Goal: Task Accomplishment & Management: Use online tool/utility

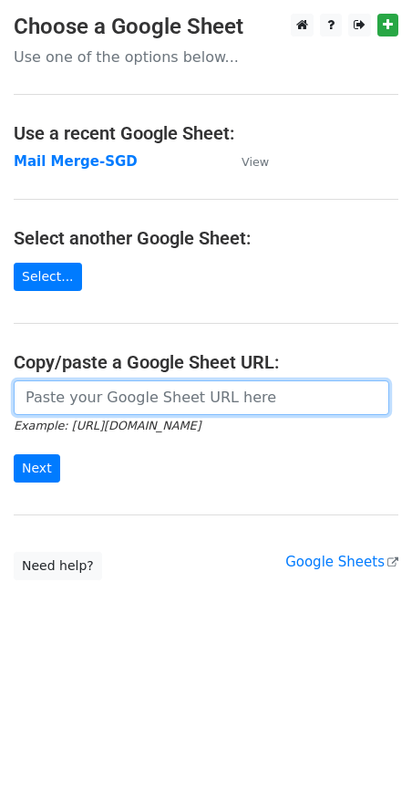
paste input "https://docs.google.com/spreadsheets/d/1jNIuOAK9ubnB9XCiOiTZWoruZzbXrSiWjAIvgOd…"
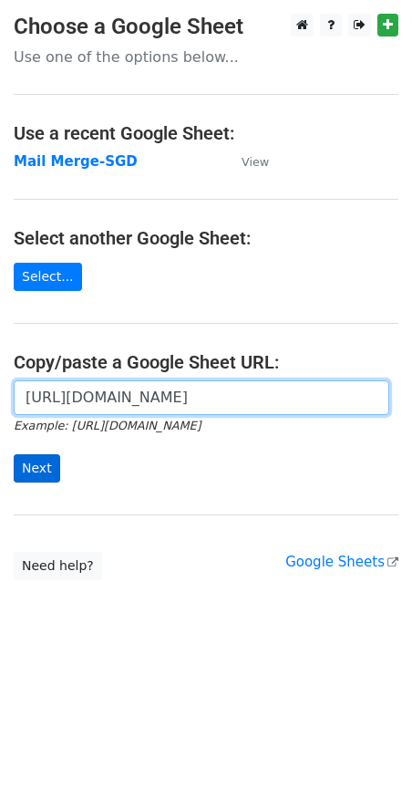
type input "https://docs.google.com/spreadsheets/d/1jNIuOAK9ubnB9XCiOiTZWoruZzbXrSiWjAIvgOd…"
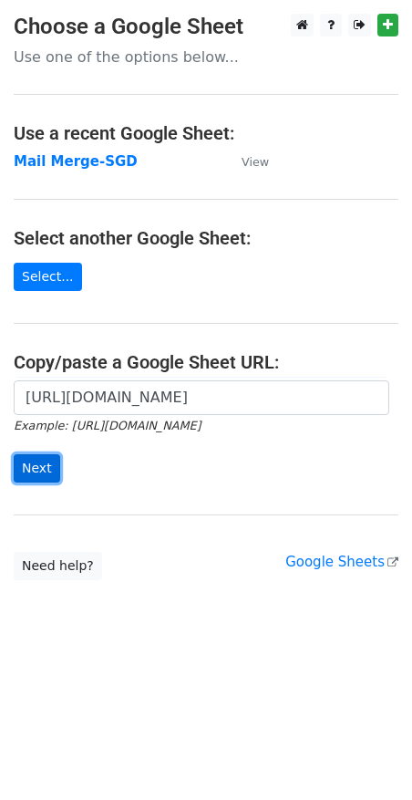
click at [40, 470] on input "Next" at bounding box center [37, 468] width 46 height 28
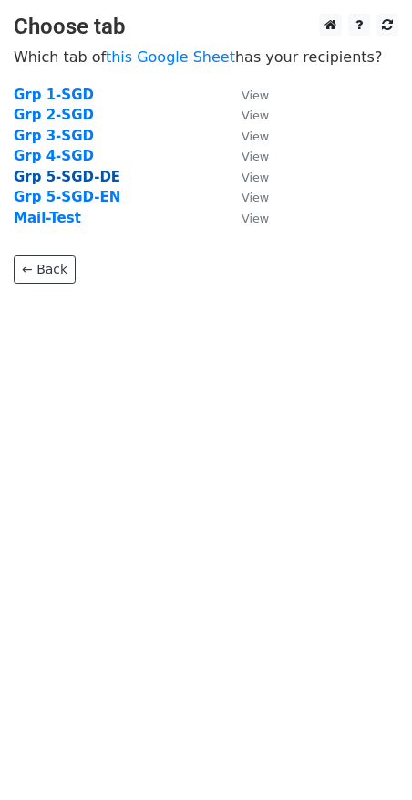
click at [59, 175] on strong "Grp 5-SGD-DE" at bounding box center [67, 177] width 107 height 16
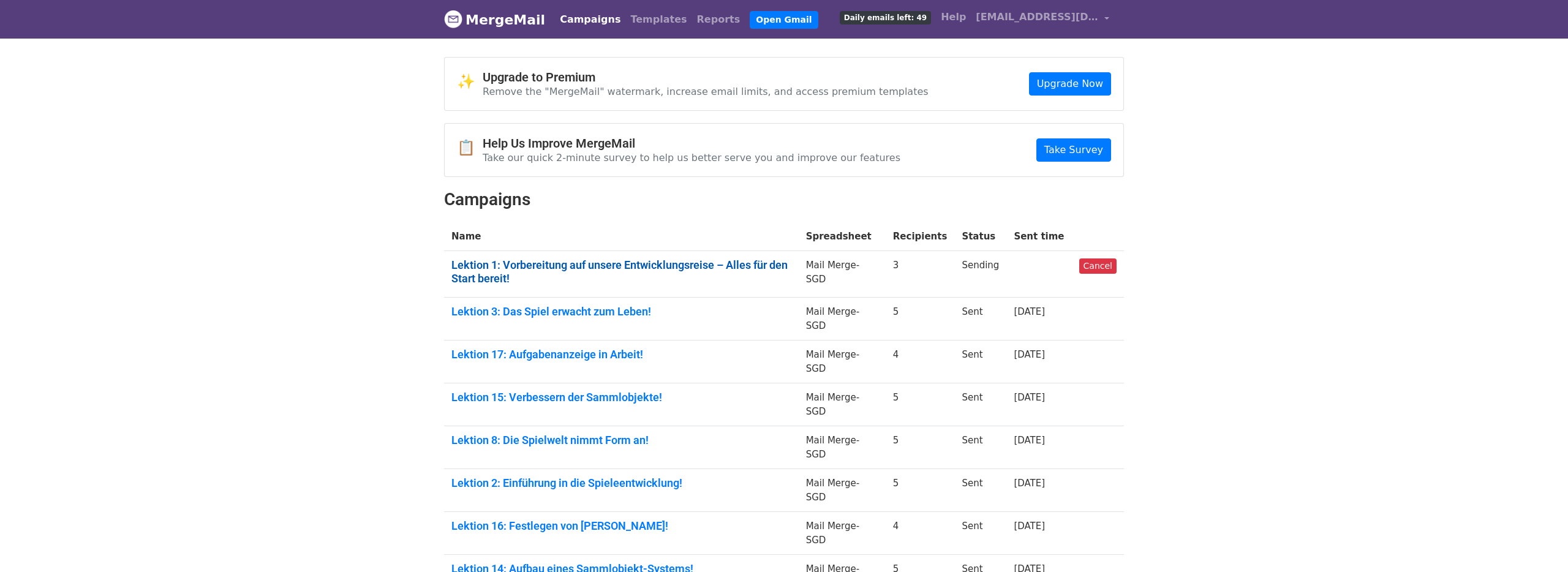
click at [660, 271] on link "Lektion 1: Vorbereitung auf unsere Entwicklungsreise – Alles für den Start bere…" at bounding box center [621, 271] width 340 height 26
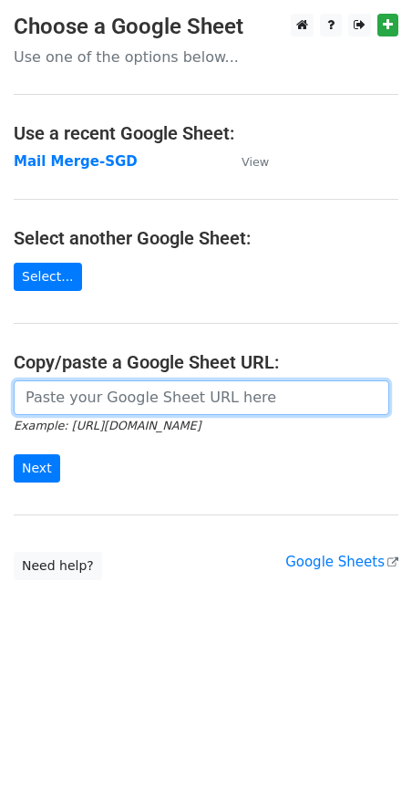
click at [124, 396] on input "url" at bounding box center [202, 397] width 376 height 35
paste input "https://docs.google.com/spreadsheets/d/1jNIuOAK9ubnB9XCiOiTZWoruZzbXrSiWjAIvgOd…"
type input "https://docs.google.com/spreadsheets/d/1jNIuOAK9ubnB9XCiOiTZWoruZzbXrSiWjAIvgOd…"
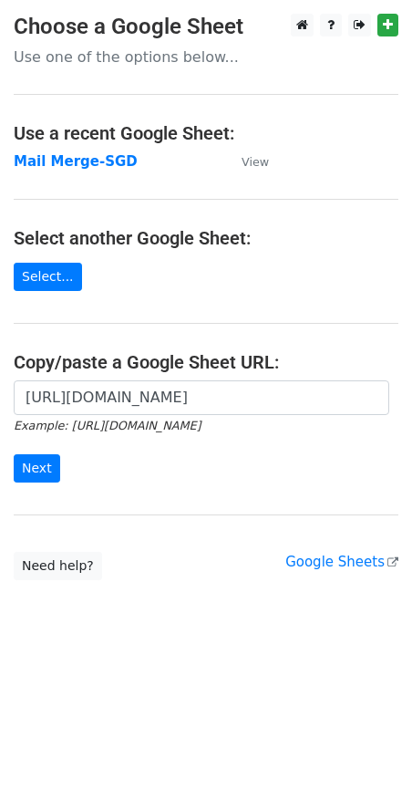
scroll to position [0, 0]
click at [34, 470] on input "Next" at bounding box center [37, 468] width 46 height 28
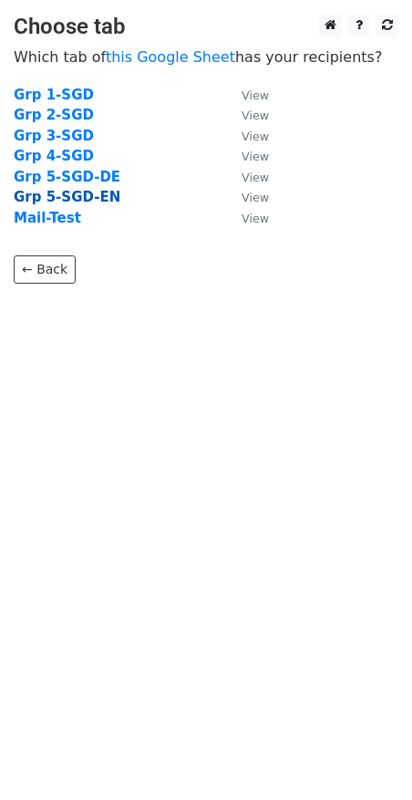
click at [83, 201] on strong "Grp 5-SGD-EN" at bounding box center [67, 197] width 107 height 16
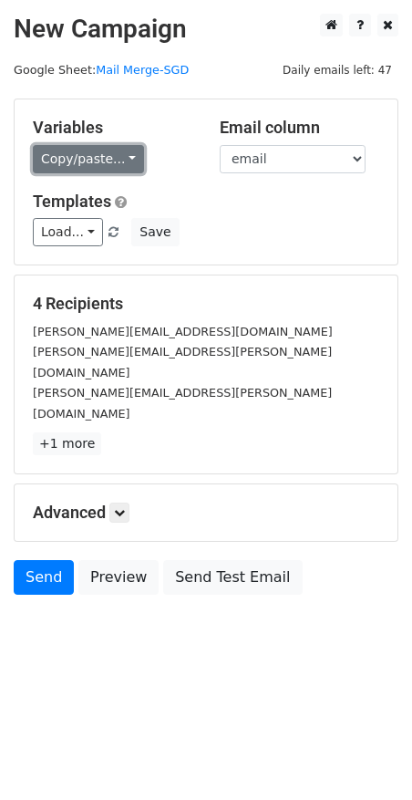
click at [129, 154] on link "Copy/paste..." at bounding box center [88, 159] width 111 height 28
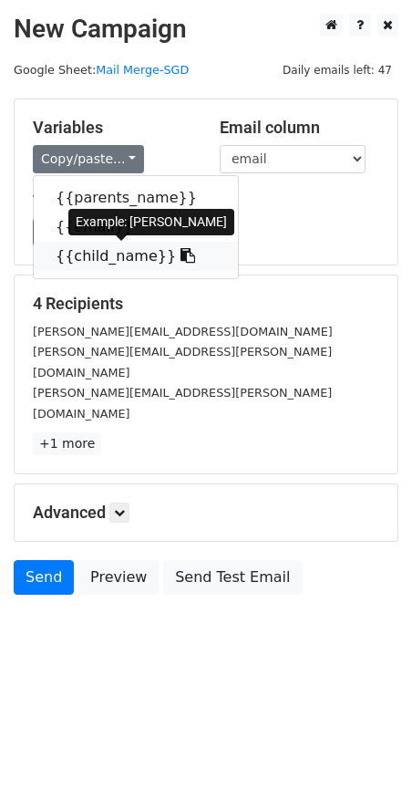
click at [181, 257] on icon at bounding box center [188, 255] width 15 height 15
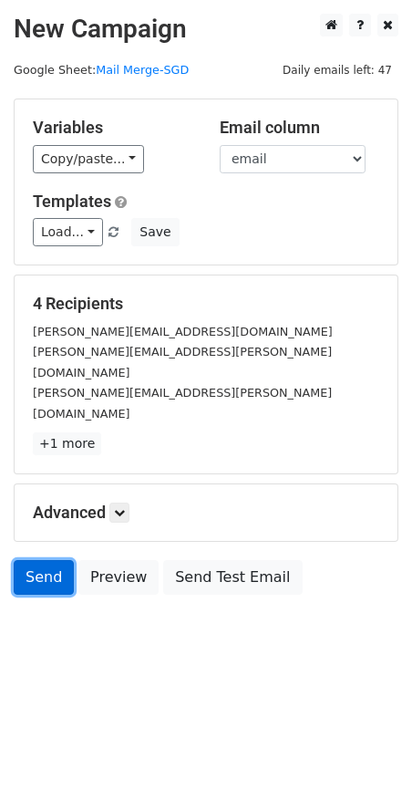
click at [29, 560] on link "Send" at bounding box center [44, 577] width 60 height 35
